Goal: Book appointment/travel/reservation

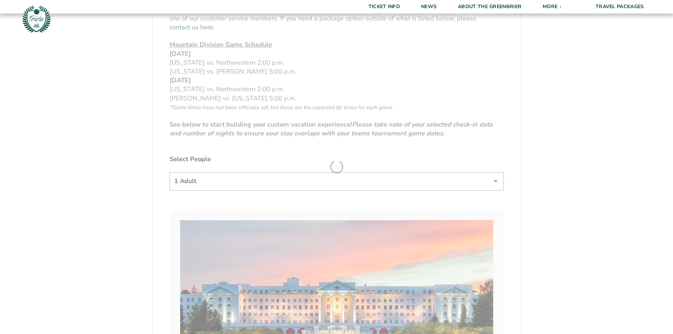
scroll to position [353, 0]
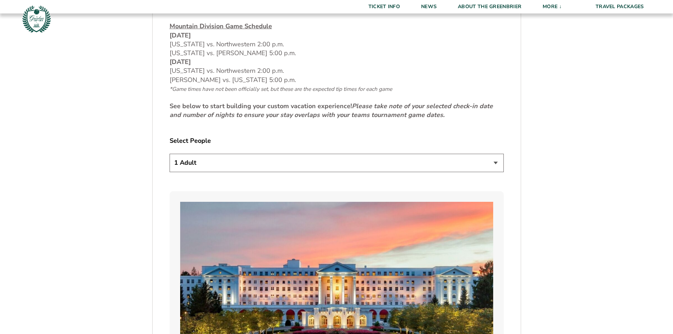
drag, startPoint x: 282, startPoint y: 153, endPoint x: 276, endPoint y: 156, distance: 7.1
click at [282, 154] on select "1 Adult 2 Adults 3 Adults 4 Adults 2 Adults + 1 Child 2 Adults + 2 Children 2 A…" at bounding box center [336, 163] width 334 height 18
select select "2 Adults"
click at [169, 154] on select "1 Adult 2 Adults 3 Adults 4 Adults 2 Adults + 1 Child 2 Adults + 2 Children 2 A…" at bounding box center [336, 163] width 334 height 18
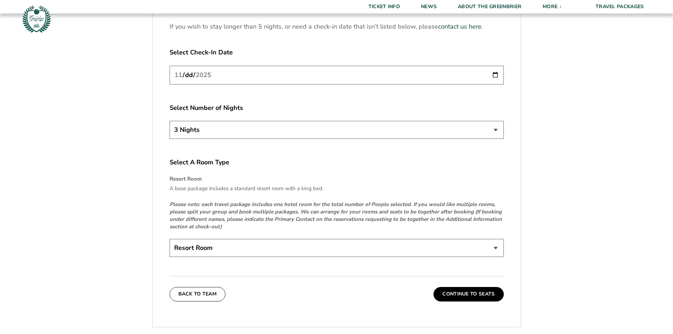
scroll to position [989, 0]
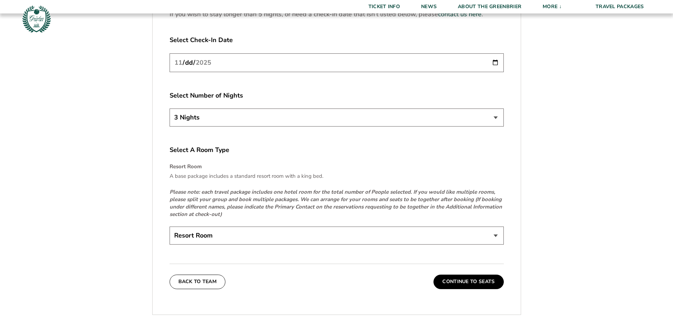
click at [371, 228] on select "Resort Room" at bounding box center [336, 235] width 334 height 18
click at [169, 226] on select "Resort Room" at bounding box center [336, 235] width 334 height 18
click at [441, 274] on button "Continue To Seats" at bounding box center [468, 281] width 70 height 14
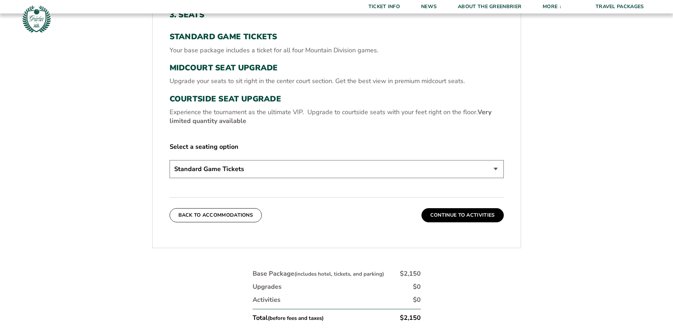
scroll to position [299, 0]
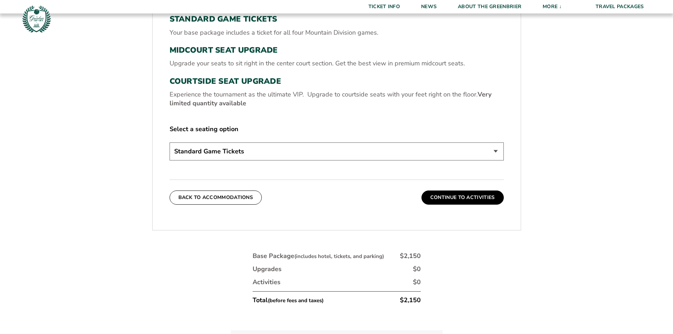
click at [348, 146] on select "Standard Game Tickets Midcourt Seat Upgrade (+$130 per person) Courtside Seat U…" at bounding box center [336, 151] width 334 height 18
select select "Courtside Seat Upgrade"
click at [169, 142] on select "Standard Game Tickets Midcourt Seat Upgrade (+$130 per person) Courtside Seat U…" at bounding box center [336, 151] width 334 height 18
click at [471, 201] on button "Continue To Activities" at bounding box center [462, 197] width 82 height 14
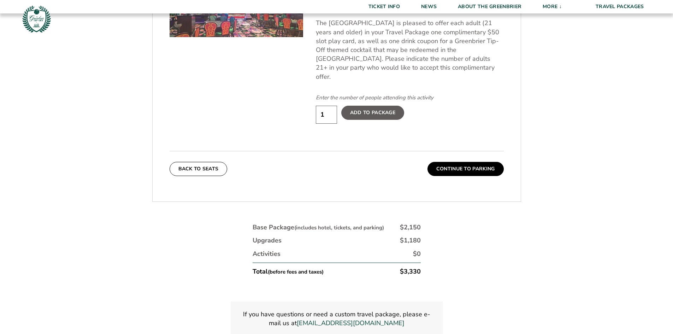
scroll to position [476, 0]
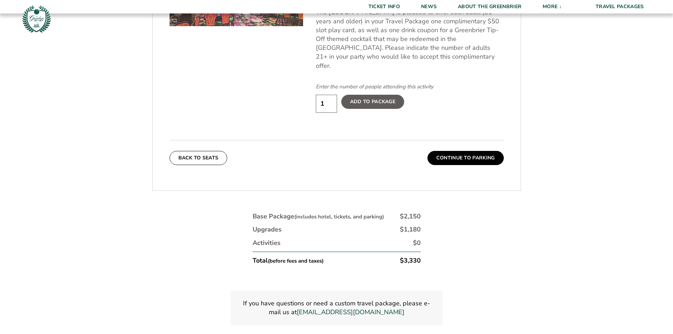
click at [332, 97] on input "1" at bounding box center [326, 104] width 21 height 18
click at [332, 95] on input "1" at bounding box center [326, 104] width 21 height 18
type input "2"
click at [330, 95] on input "2" at bounding box center [326, 104] width 21 height 18
click at [459, 151] on button "Continue To Parking" at bounding box center [465, 158] width 76 height 14
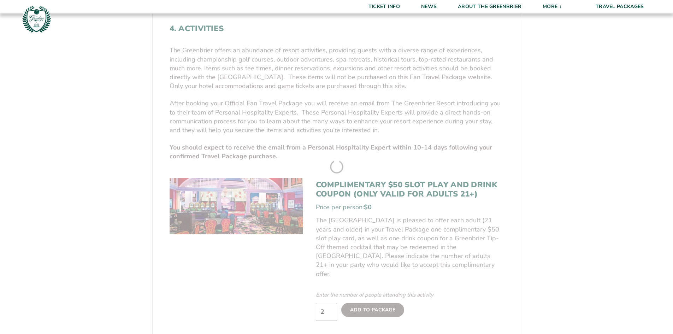
scroll to position [158, 0]
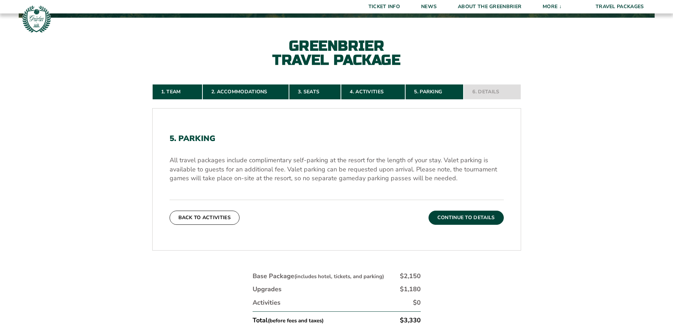
click at [467, 216] on button "Continue To Details" at bounding box center [465, 217] width 75 height 14
